Goal: Task Accomplishment & Management: Manage account settings

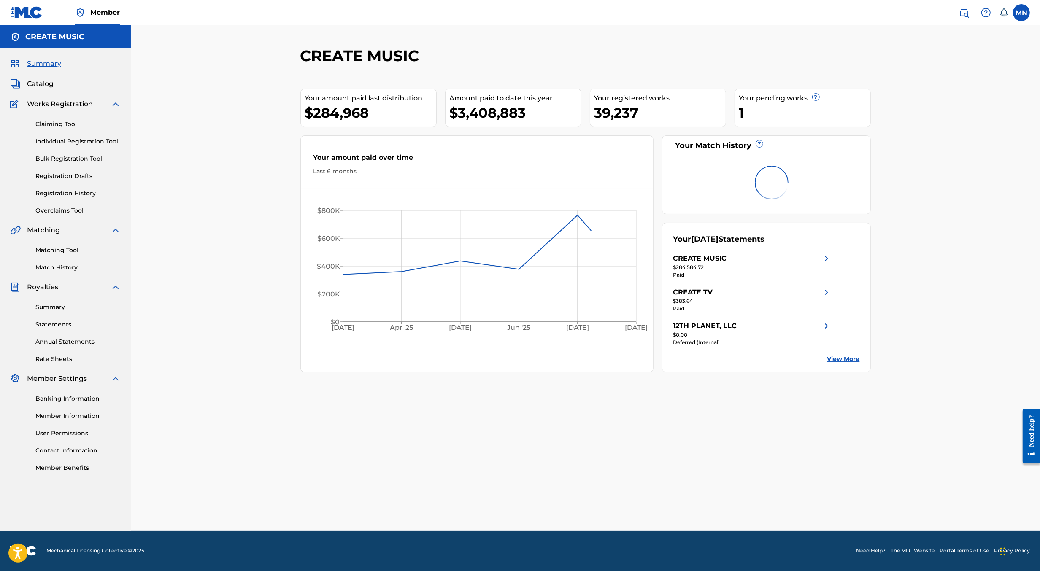
click at [48, 208] on link "Overclaims Tool" at bounding box center [77, 210] width 85 height 9
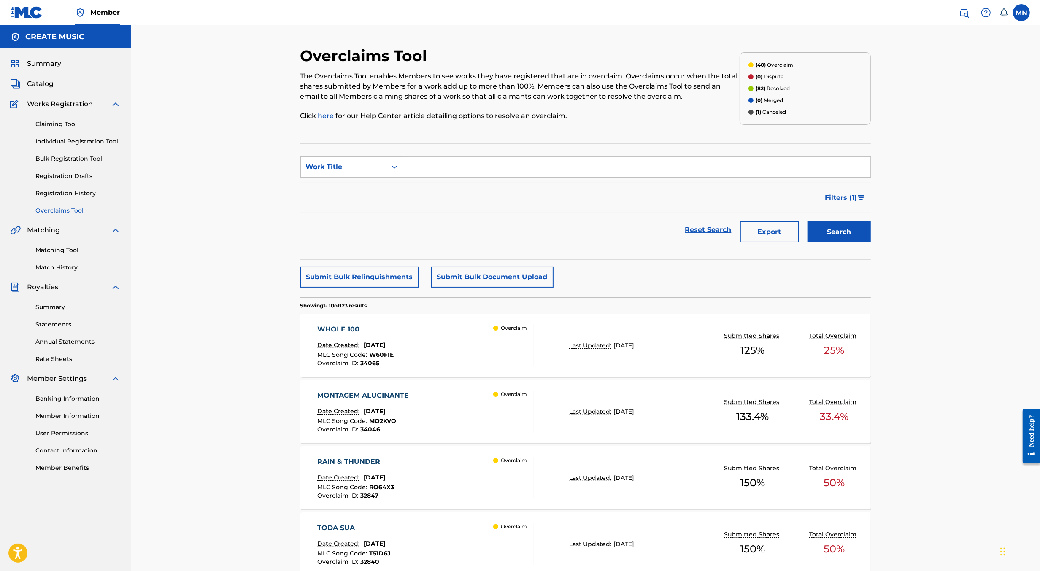
click at [431, 170] on input "Search Form" at bounding box center [637, 167] width 468 height 20
paste input "WHOLE 100"
type input "WHOLE 100"
click at [808, 222] on button "Search" at bounding box center [839, 232] width 63 height 21
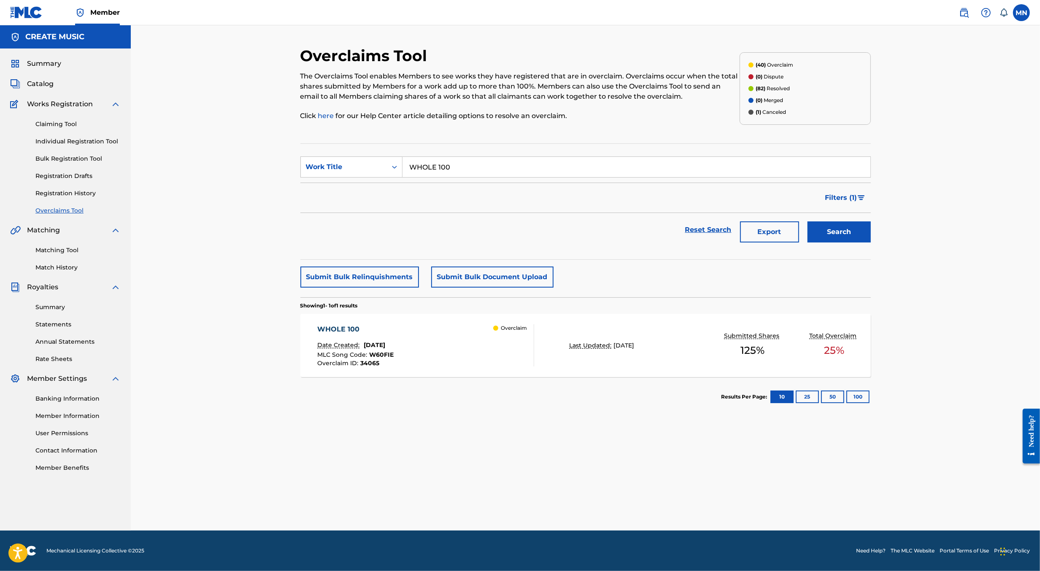
click at [424, 341] on div "WHOLE 100 Date Created: August 27, 2025 MLC Song Code : W60FIE Overclaim ID : 3…" at bounding box center [425, 346] width 217 height 42
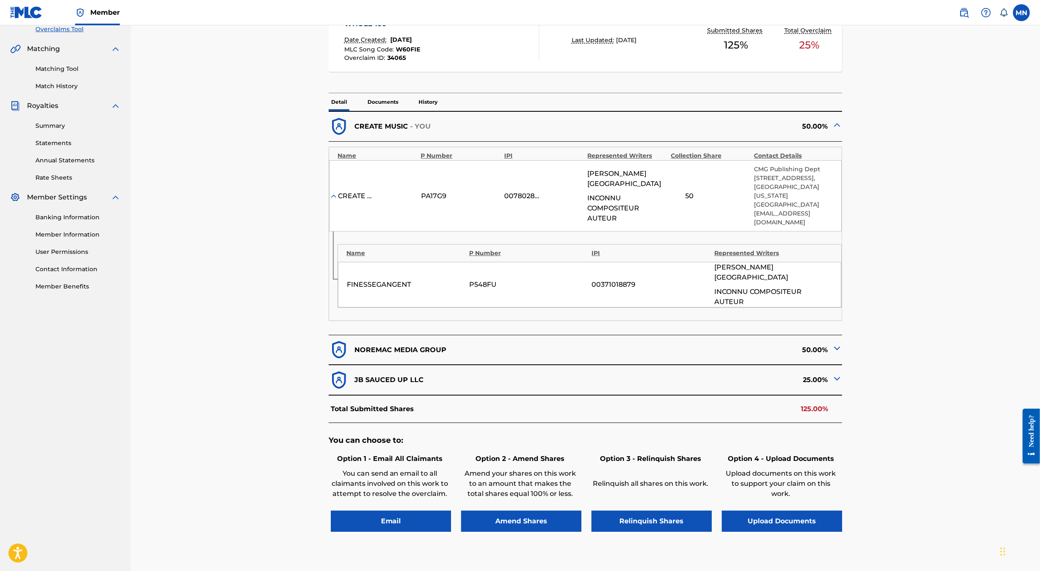
scroll to position [183, 0]
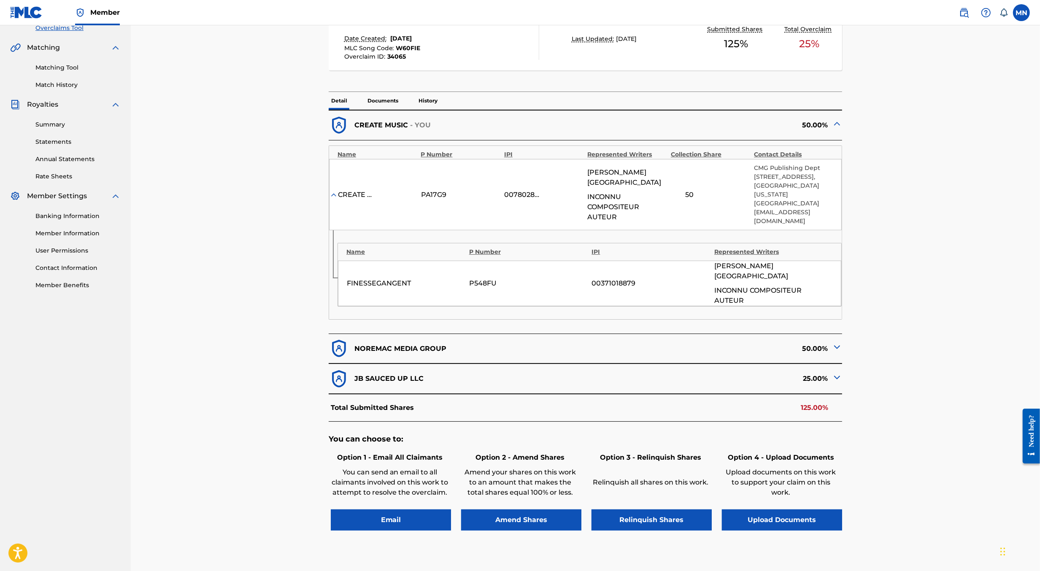
click at [834, 342] on img at bounding box center [837, 347] width 10 height 10
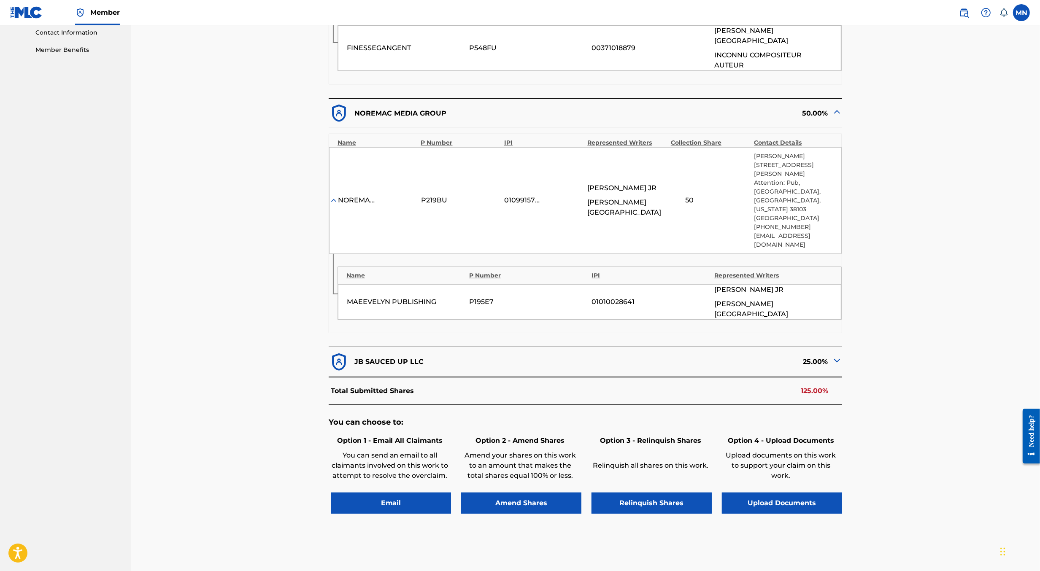
scroll to position [423, 0]
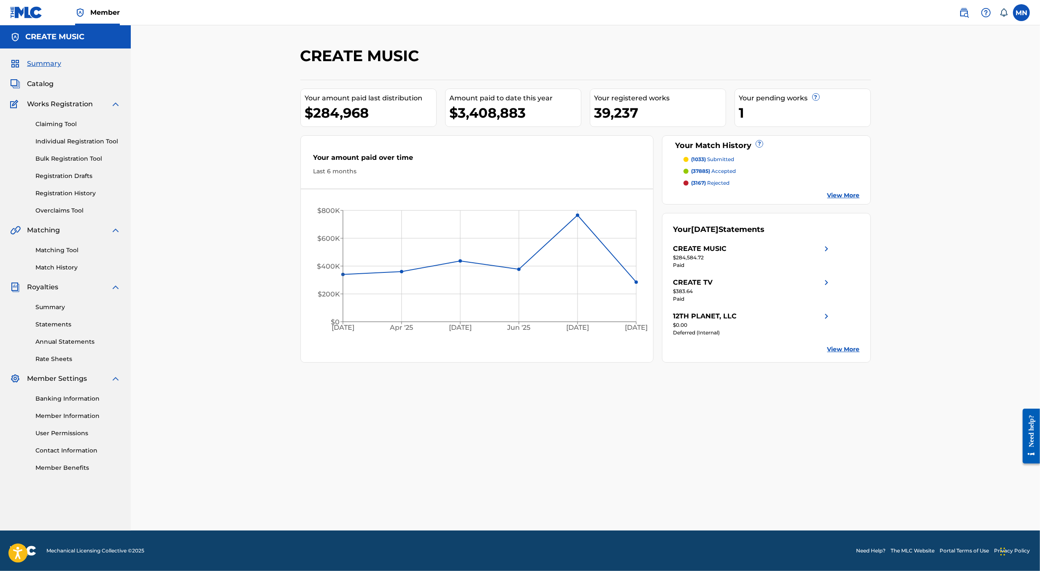
click at [57, 214] on link "Overclaims Tool" at bounding box center [77, 210] width 85 height 9
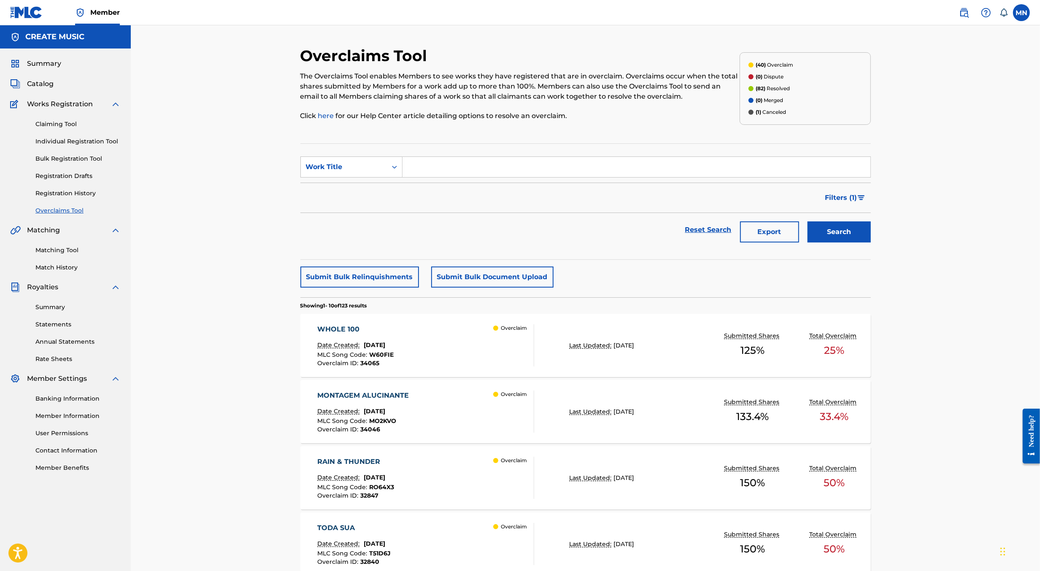
click at [459, 350] on div "WHOLE 100 Date Created: August 27, 2025 MLC Song Code : W60FIE Overclaim ID : 3…" at bounding box center [425, 346] width 217 height 42
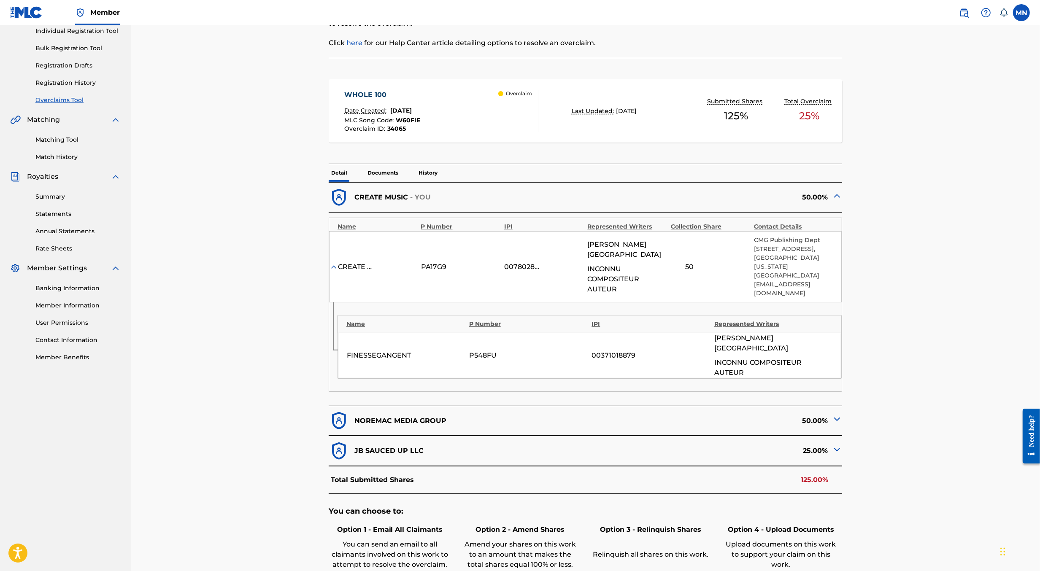
scroll to position [233, 0]
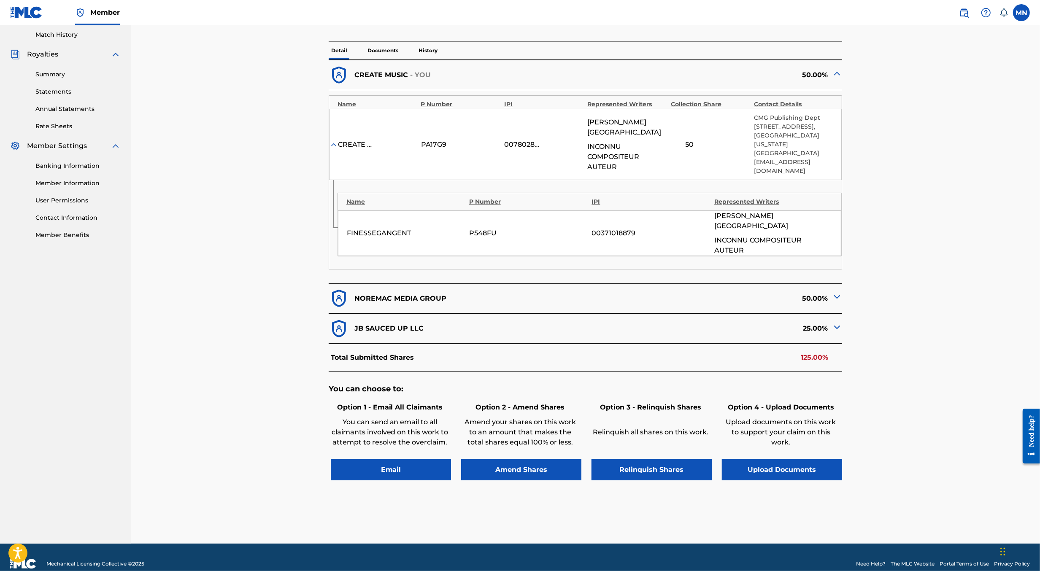
click at [772, 460] on button "Upload Documents" at bounding box center [782, 470] width 120 height 21
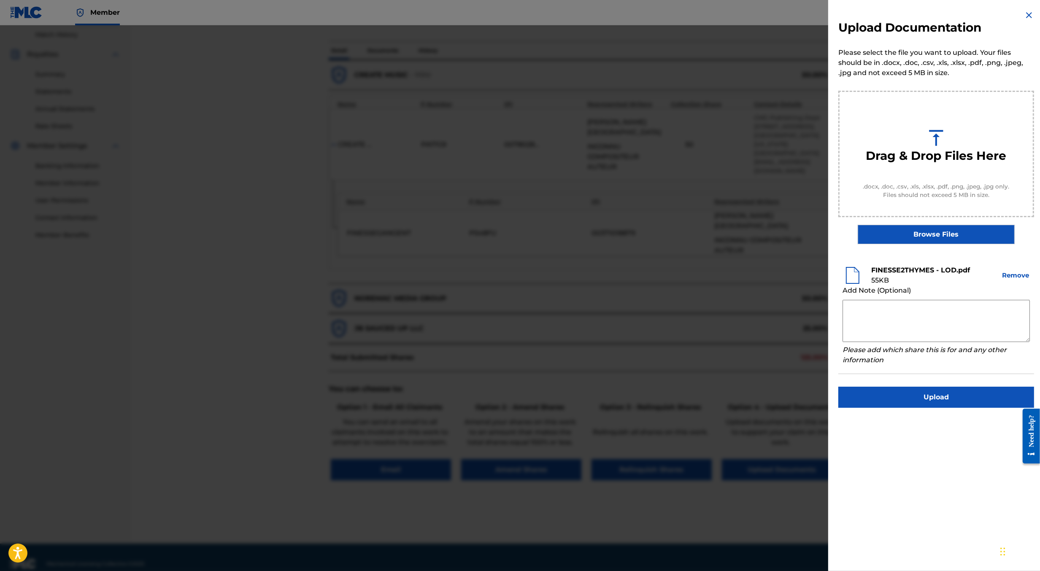
click at [915, 312] on textarea at bounding box center [936, 321] width 187 height 42
type textarea "LOD with Ricky Hampton is attached."
click at [921, 400] on button "Upload" at bounding box center [937, 397] width 196 height 21
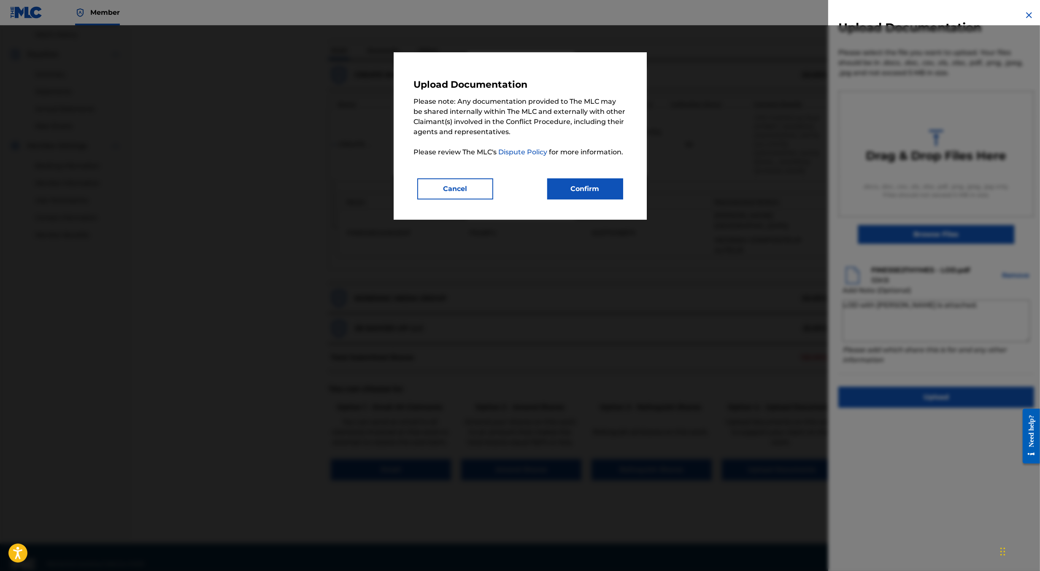
click at [596, 185] on button "Confirm" at bounding box center [585, 189] width 76 height 21
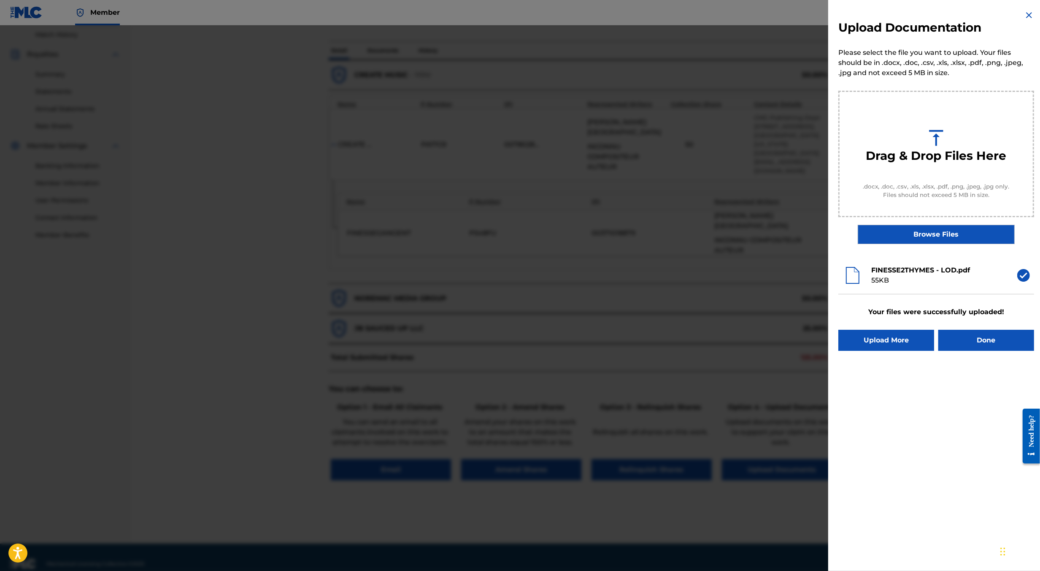
click at [957, 338] on button "Done" at bounding box center [987, 340] width 96 height 21
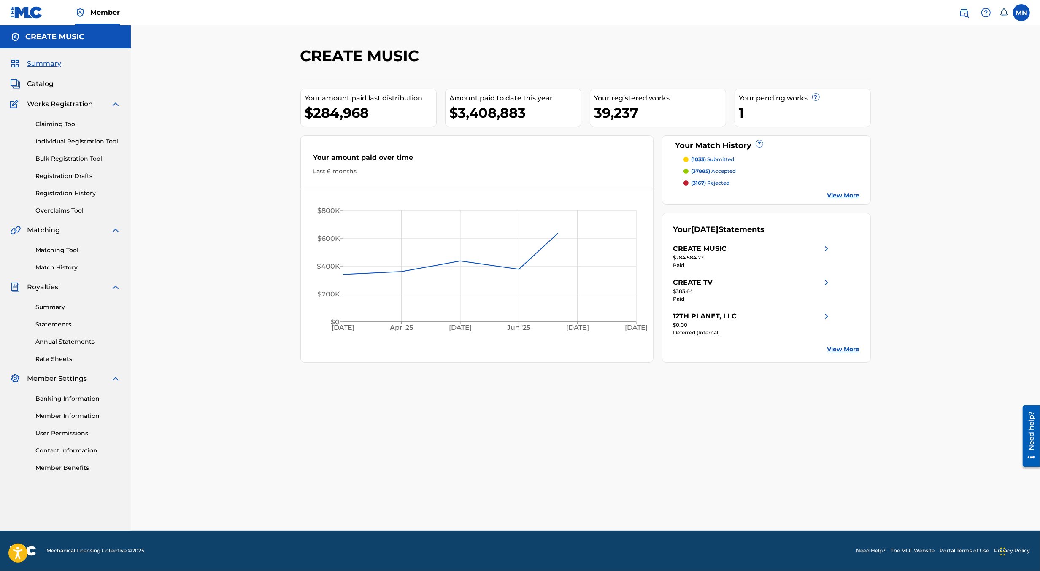
click at [965, 16] on img at bounding box center [964, 13] width 10 height 10
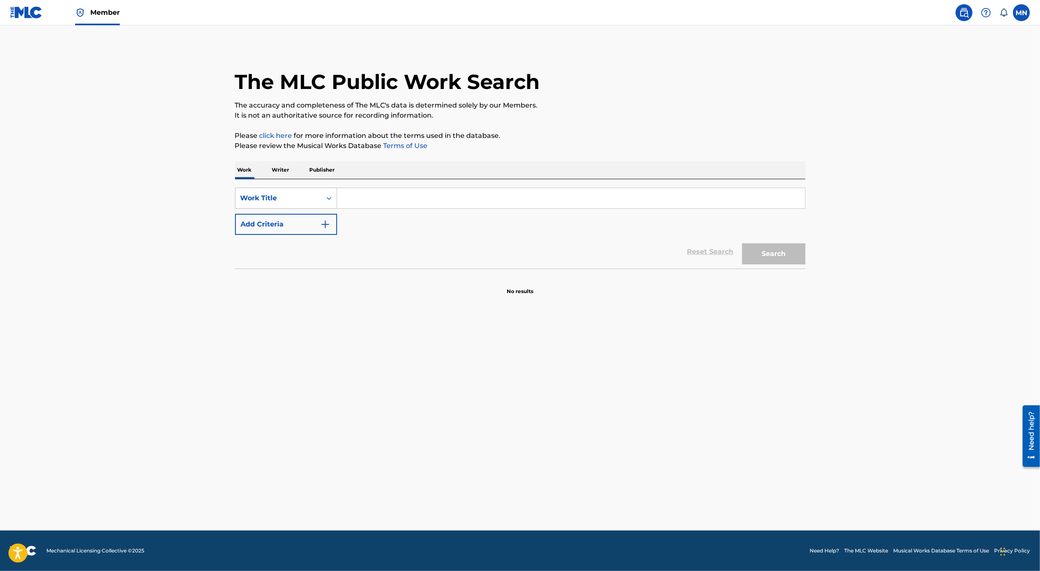
click at [312, 202] on div "Work Title" at bounding box center [279, 198] width 76 height 10
click at [302, 216] on div "MLC Song Code" at bounding box center [286, 219] width 101 height 21
click at [358, 200] on input "Search Form" at bounding box center [571, 198] width 468 height 20
paste input "SVFLZO"
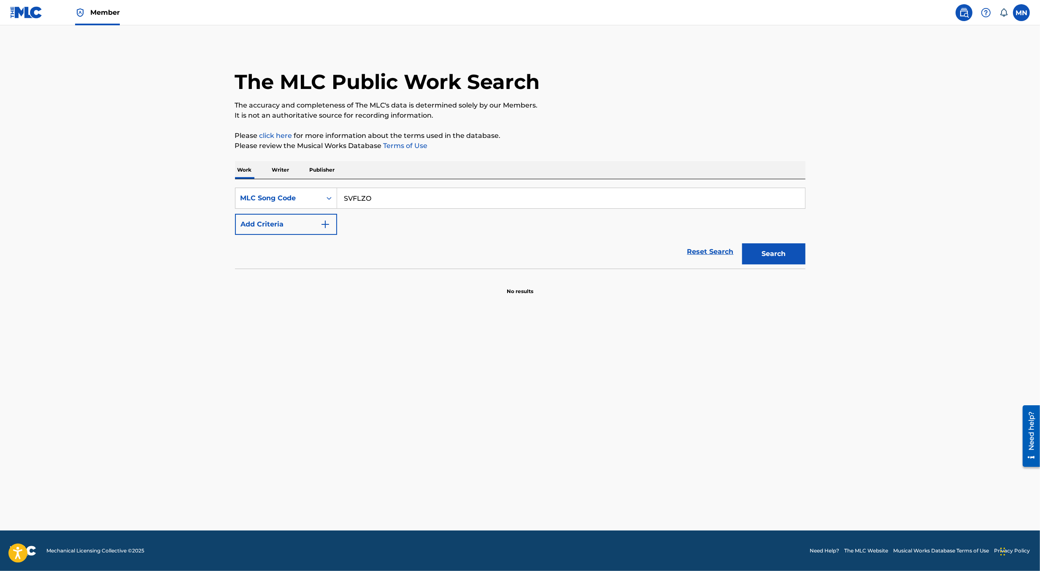
type input "SVFLZO"
click at [742, 244] on button "Search" at bounding box center [773, 254] width 63 height 21
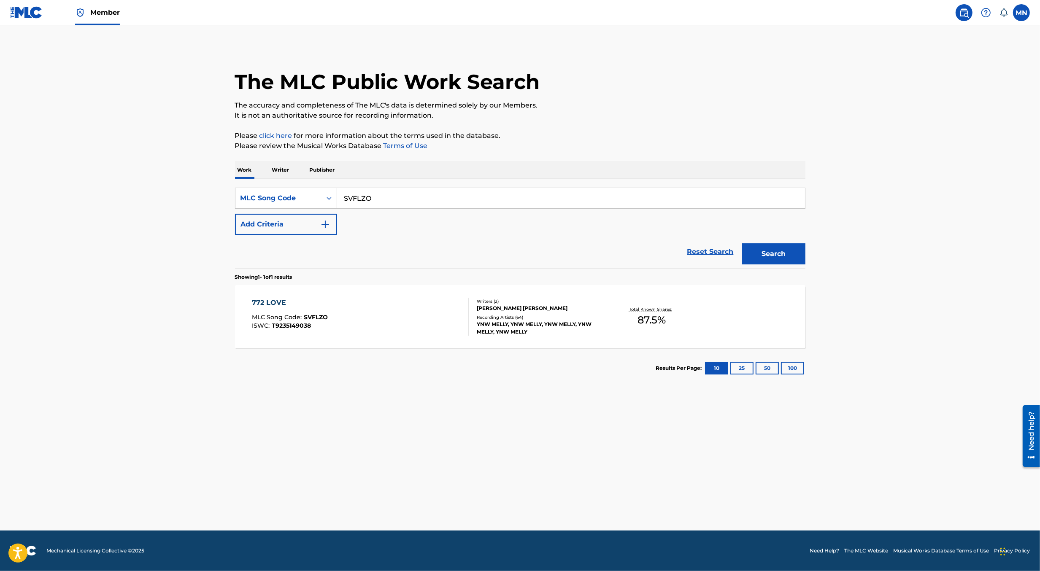
click at [338, 324] on div "772 LOVE MLC Song Code : SVFLZO ISWC : T9235149038" at bounding box center [360, 317] width 217 height 38
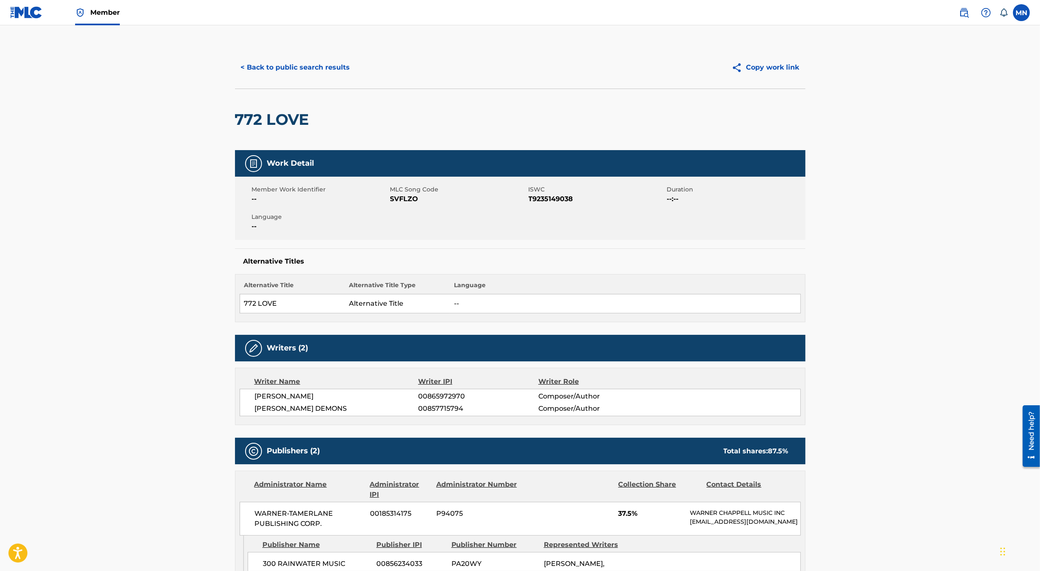
click at [321, 72] on button "< Back to public search results" at bounding box center [295, 67] width 121 height 21
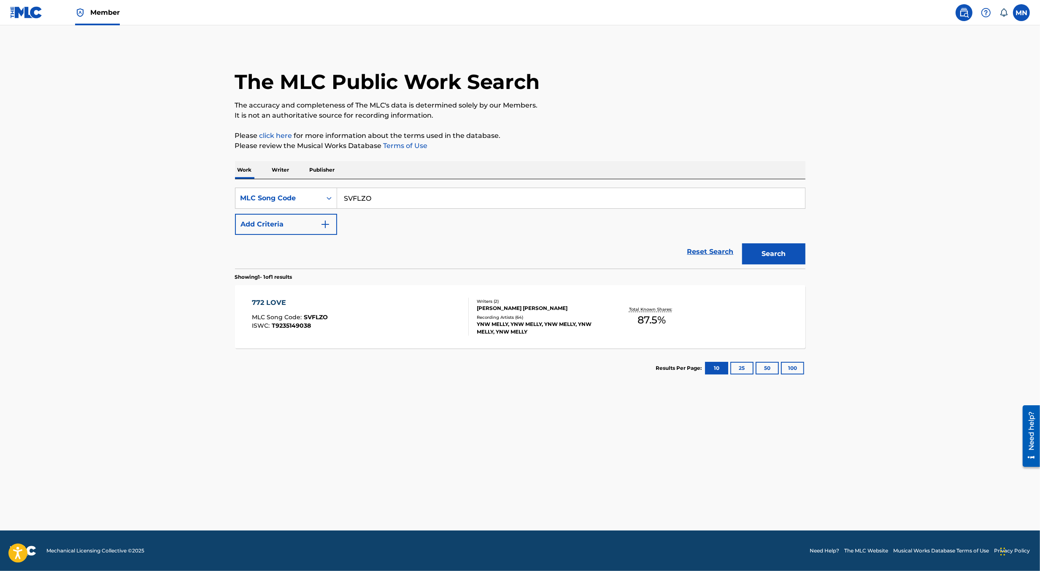
click at [409, 198] on input "SVFLZO" at bounding box center [571, 198] width 468 height 20
paste input "MVC4DM"
type input "MVC4DM"
click at [742, 244] on button "Search" at bounding box center [773, 254] width 63 height 21
click at [387, 320] on div "MURDER ON MY MIND MLC Song Code : MVC4DM ISWC : T9236952731" at bounding box center [360, 317] width 217 height 38
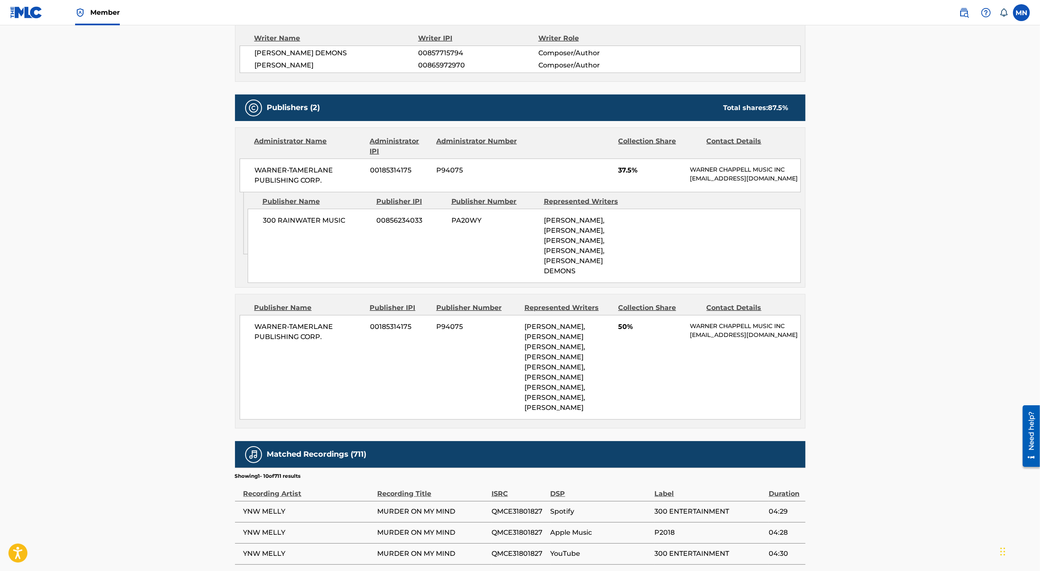
scroll to position [318, 0]
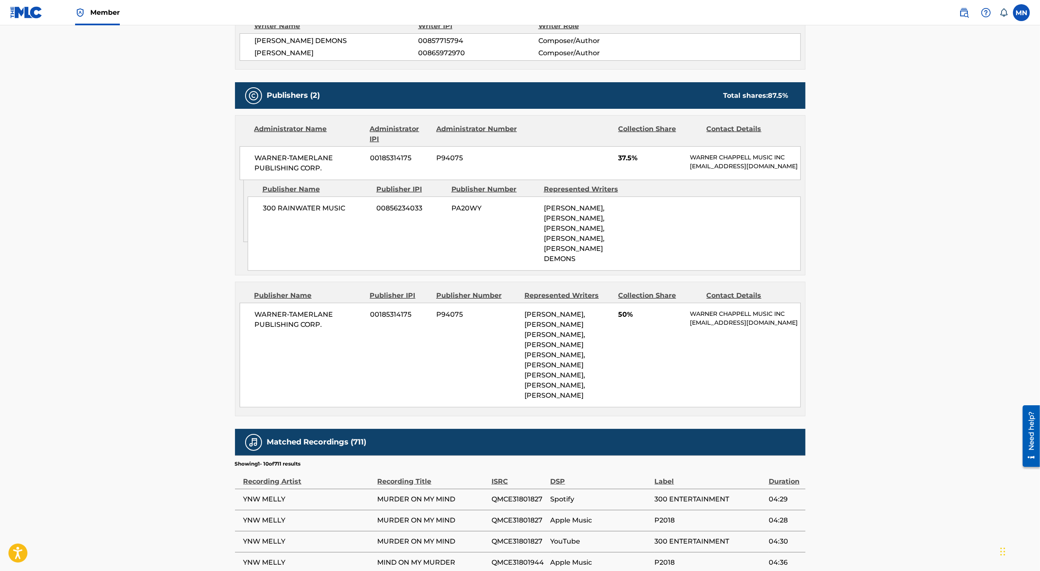
drag, startPoint x: 684, startPoint y: 225, endPoint x: 657, endPoint y: 398, distance: 175.6
click at [657, 397] on div "Publishers (2) Total shares: 87.5 % Administrator Name Administrator IPI Admini…" at bounding box center [520, 249] width 571 height 334
click at [657, 398] on div "WARNER-[PERSON_NAME] PUBLISHING CORP. 00185314175 P94075 [PERSON_NAME], [PERSON…" at bounding box center [520, 355] width 561 height 105
drag, startPoint x: 657, startPoint y: 398, endPoint x: 680, endPoint y: 189, distance: 210.5
click at [679, 206] on div "Publishers (2) Total shares: 87.5 % Administrator Name Administrator IPI Admini…" at bounding box center [520, 249] width 571 height 334
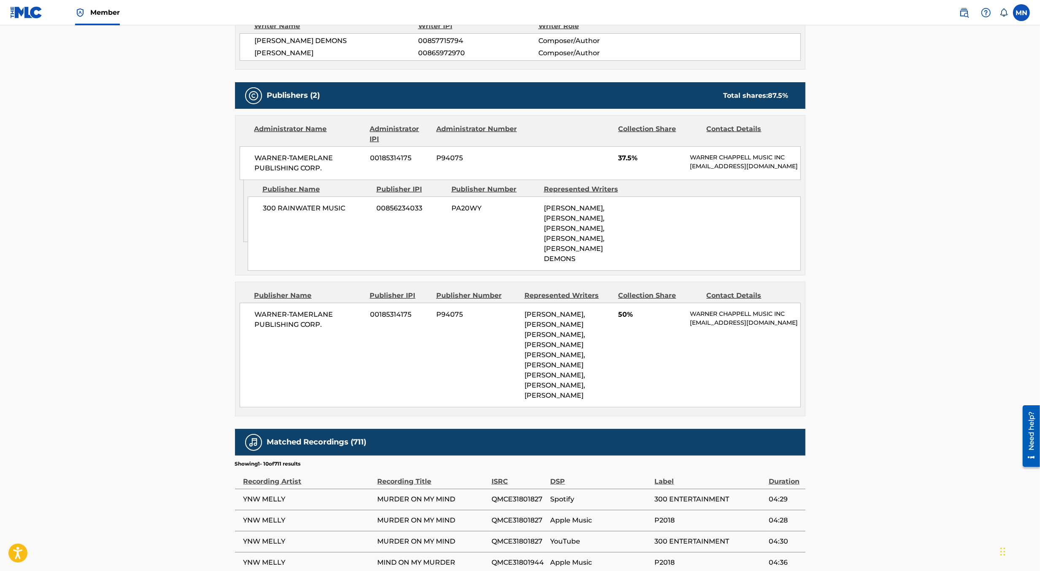
click at [680, 189] on div "Publisher Name Publisher IPI Publisher Number Represented Writers" at bounding box center [524, 189] width 553 height 10
drag, startPoint x: 676, startPoint y: 188, endPoint x: 639, endPoint y: 417, distance: 232.5
click at [639, 417] on div "Publishers (2) Total shares: 87.5 % Administrator Name Administrator IPI Admini…" at bounding box center [520, 249] width 571 height 334
click at [639, 408] on div "WARNER-[PERSON_NAME] PUBLISHING CORP. 00185314175 P94075 [PERSON_NAME], [PERSON…" at bounding box center [520, 355] width 561 height 105
drag, startPoint x: 639, startPoint y: 417, endPoint x: 639, endPoint y: 331, distance: 86.1
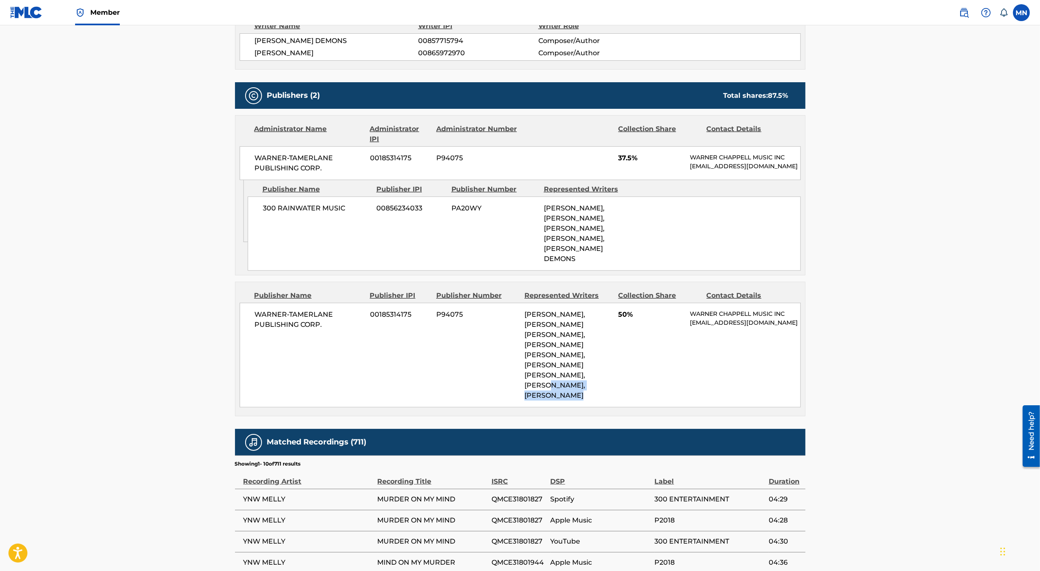
click at [639, 363] on div "WARNER-[PERSON_NAME] PUBLISHING CORP. 00185314175 P94075 [PERSON_NAME], [PERSON…" at bounding box center [520, 355] width 561 height 105
click at [646, 238] on div "300 RAINWATER MUSIC 00856234033 PA20WY [PERSON_NAME], [PERSON_NAME], [PERSON_NA…" at bounding box center [524, 234] width 553 height 74
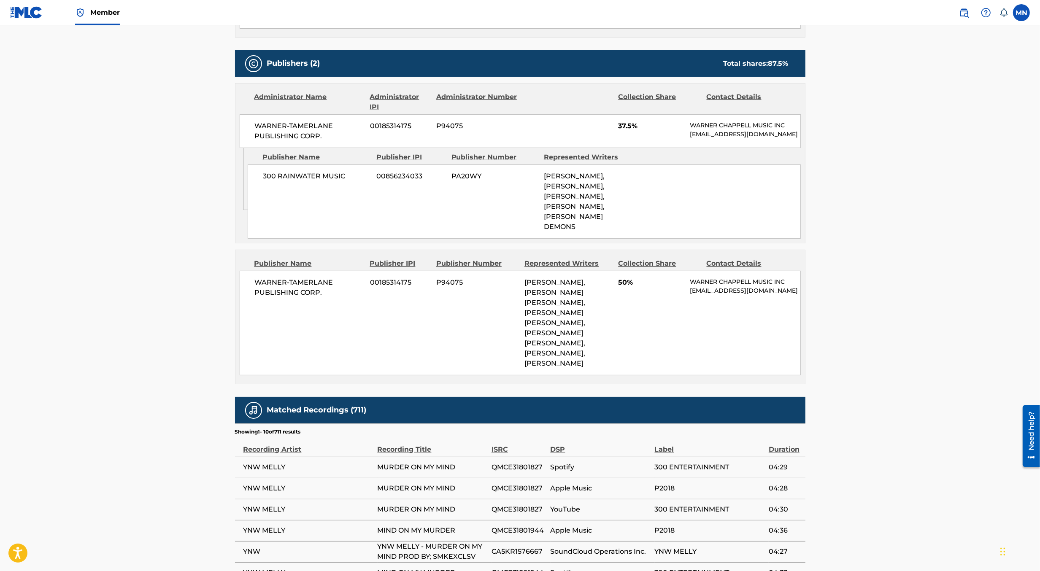
scroll to position [347, 0]
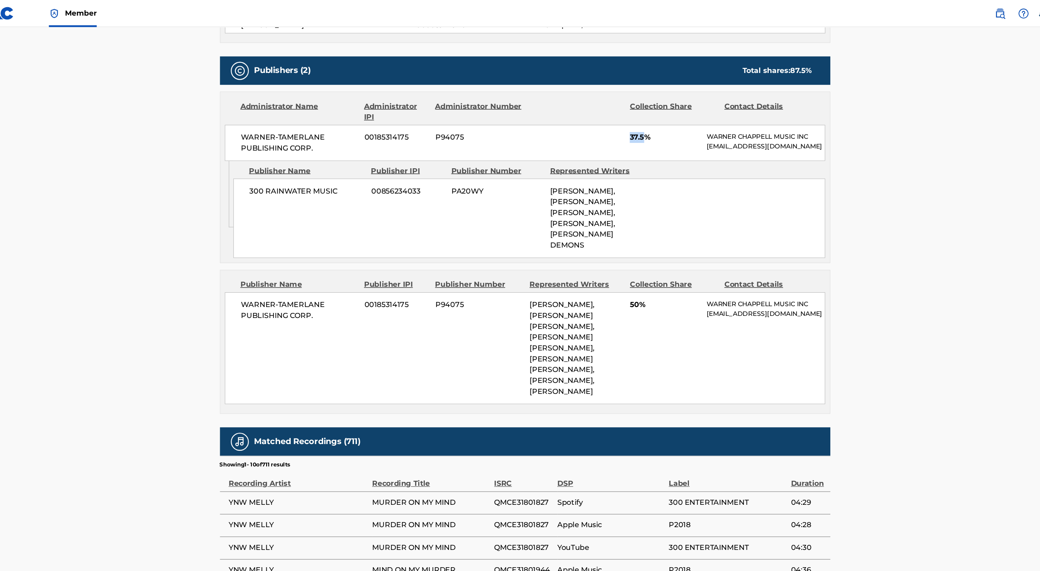
drag, startPoint x: 633, startPoint y: 125, endPoint x: 607, endPoint y: 126, distance: 26.2
click at [607, 126] on div "WARNER-[PERSON_NAME] PUBLISHING CORP. 00185314175 P94075 37.5% [PERSON_NAME] MU…" at bounding box center [520, 134] width 561 height 34
drag, startPoint x: 607, startPoint y: 126, endPoint x: 637, endPoint y: 125, distance: 30.8
click at [637, 125] on div "WARNER-[PERSON_NAME] PUBLISHING CORP. 00185314175 P94075 37.5% [PERSON_NAME] MU…" at bounding box center [520, 134] width 561 height 34
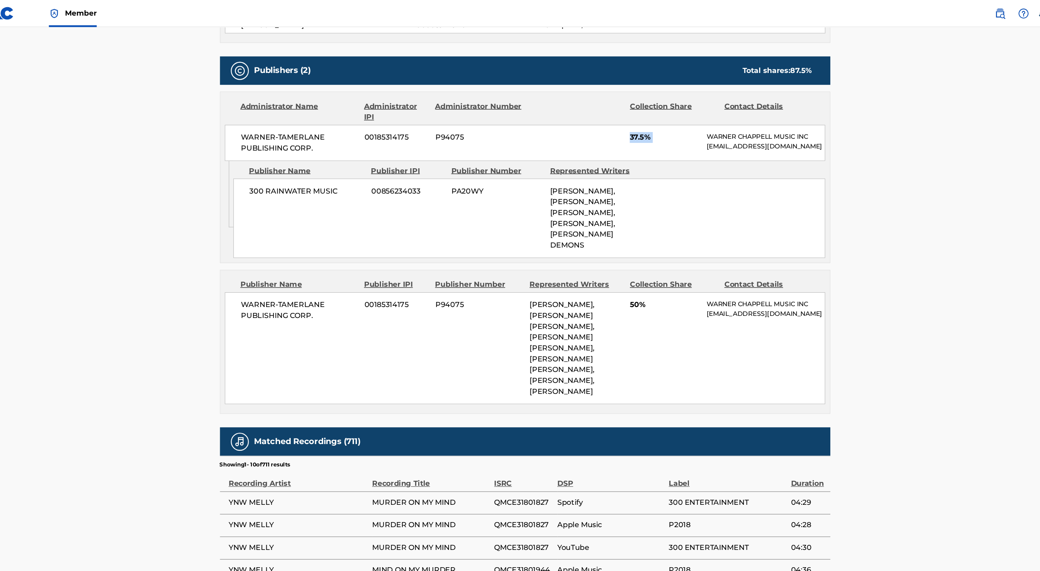
click at [637, 125] on span "37.5%" at bounding box center [650, 129] width 65 height 10
drag, startPoint x: 636, startPoint y: 127, endPoint x: 611, endPoint y: 127, distance: 24.9
click at [611, 127] on div "WARNER-[PERSON_NAME] PUBLISHING CORP. 00185314175 P94075 37.5% [PERSON_NAME] MU…" at bounding box center [520, 134] width 561 height 34
drag, startPoint x: 628, startPoint y: 126, endPoint x: 613, endPoint y: 126, distance: 15.2
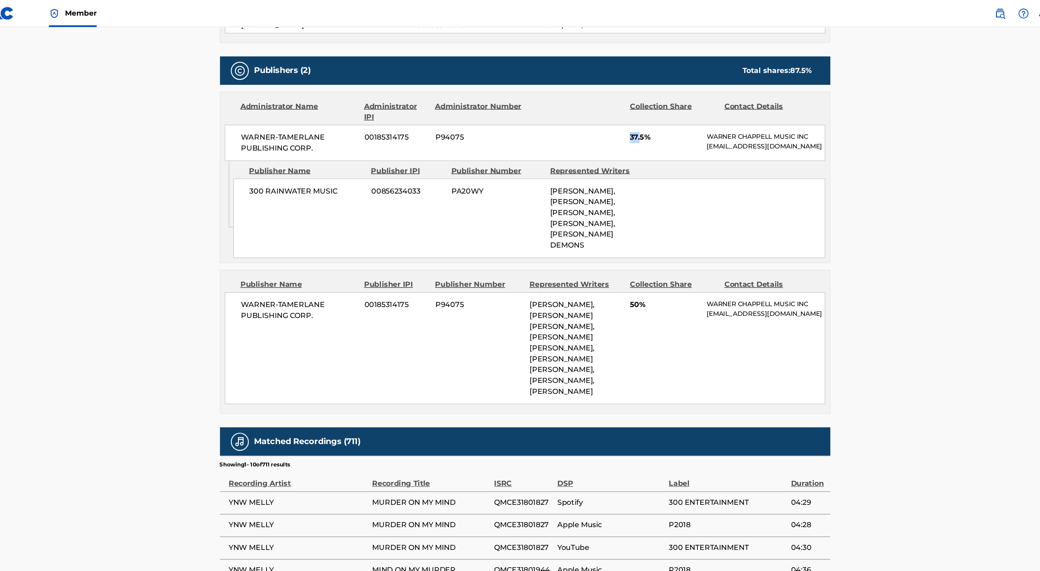
click at [613, 126] on div "WARNER-[PERSON_NAME] PUBLISHING CORP. 00185314175 P94075 37.5% [PERSON_NAME] MU…" at bounding box center [520, 134] width 561 height 34
click at [623, 128] on span "37.5%" at bounding box center [650, 129] width 65 height 10
drag, startPoint x: 634, startPoint y: 128, endPoint x: 613, endPoint y: 127, distance: 21.1
click at [613, 127] on div "WARNER-[PERSON_NAME] PUBLISHING CORP. 00185314175 P94075 37.5% [PERSON_NAME] MU…" at bounding box center [520, 134] width 561 height 34
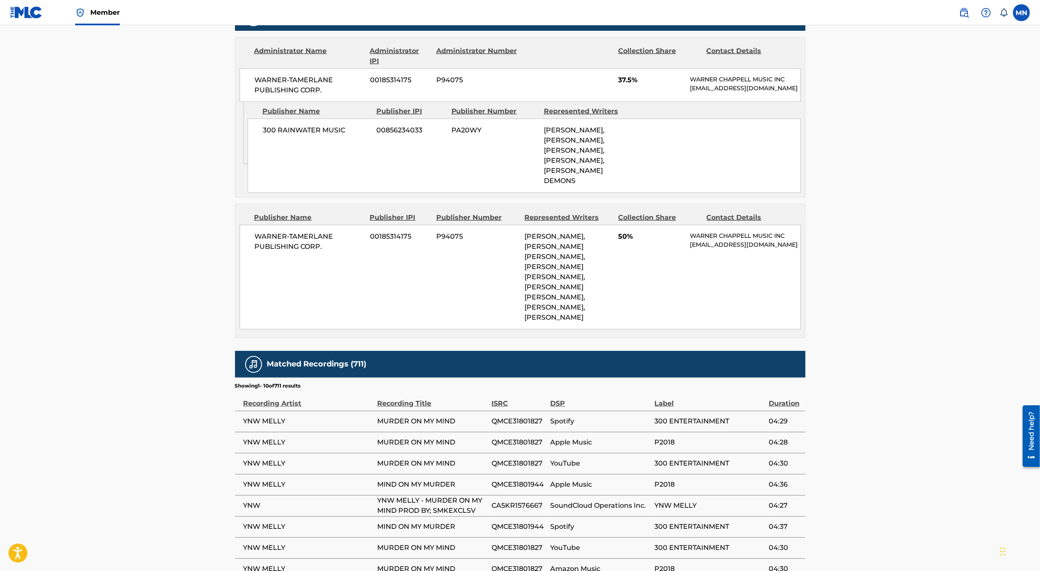
scroll to position [548, 0]
